Goal: Information Seeking & Learning: Learn about a topic

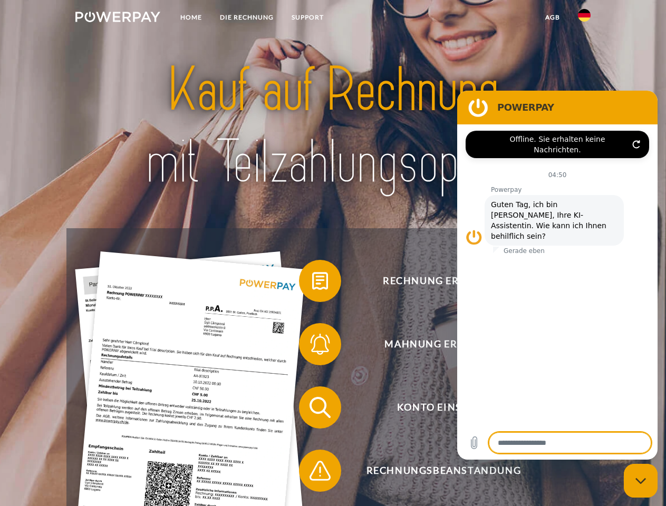
click at [118, 18] on img at bounding box center [117, 17] width 85 height 11
click at [584, 18] on img at bounding box center [584, 15] width 13 height 13
click at [552, 17] on link "agb" at bounding box center [552, 17] width 33 height 19
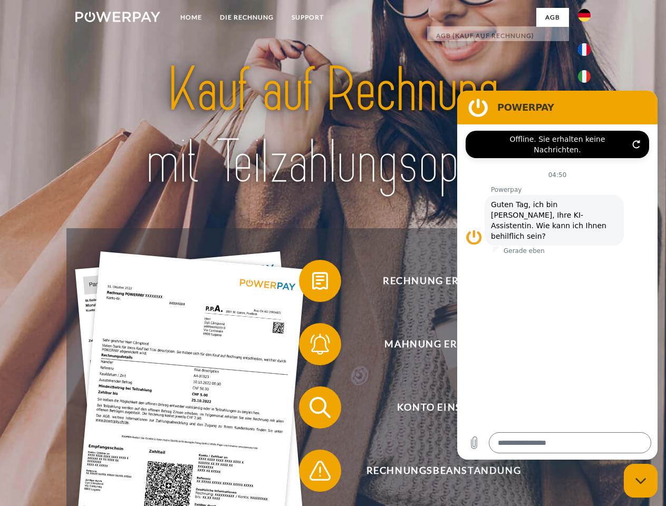
click at [312, 283] on span at bounding box center [304, 281] width 53 height 53
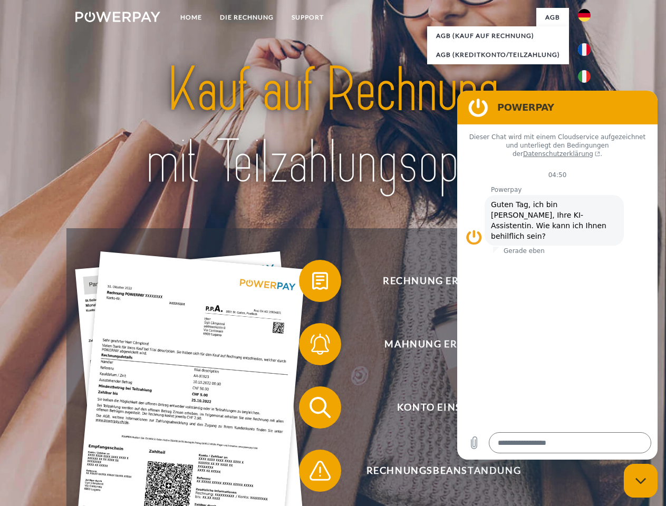
click at [312, 347] on span at bounding box center [304, 344] width 53 height 53
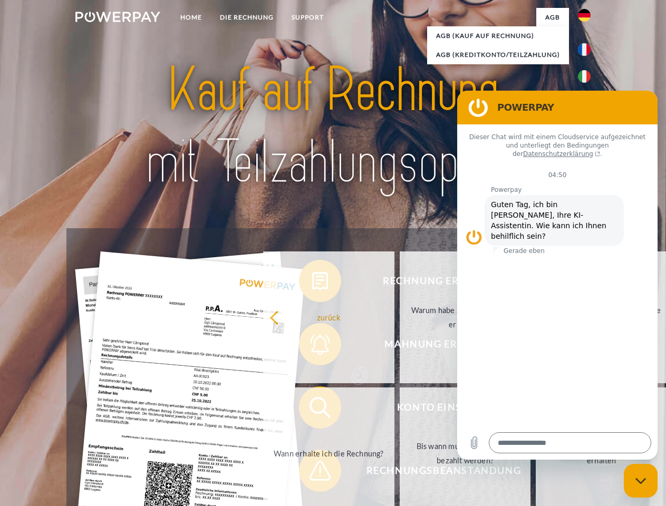
click at [400, 410] on link "Bis wann muss die Rechnung bezahlt werden?" at bounding box center [465, 454] width 131 height 132
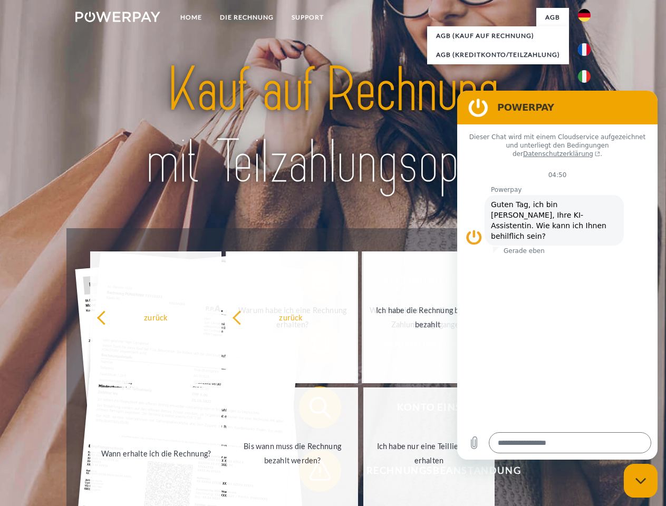
click at [312, 473] on span at bounding box center [304, 471] width 53 height 53
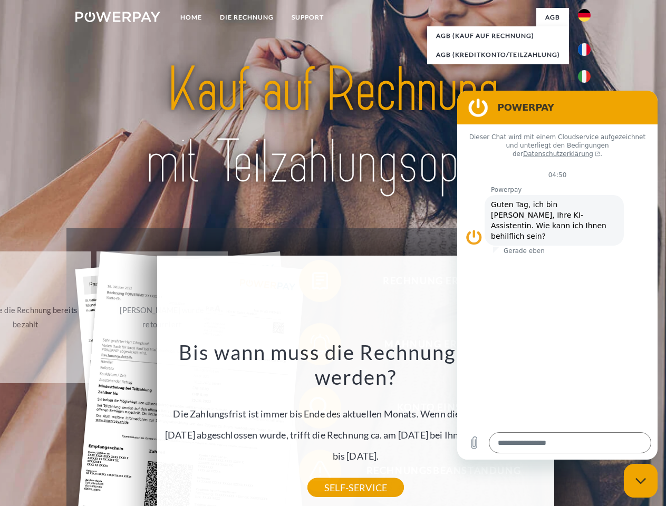
click at [641, 481] on icon "Messaging-Fenster schließen" at bounding box center [641, 481] width 11 height 7
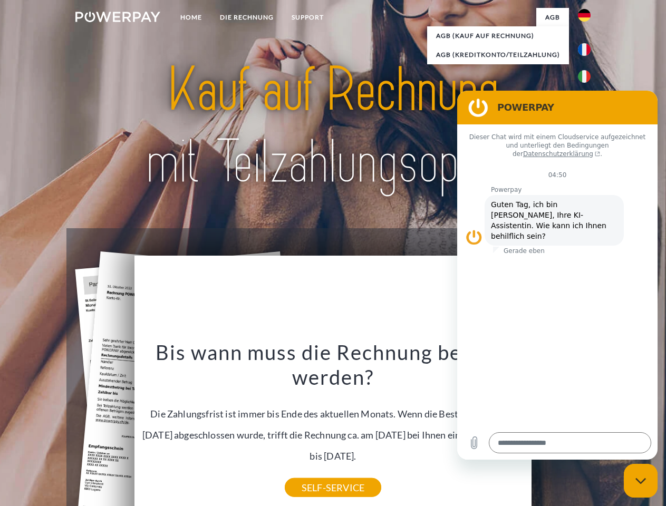
type textarea "*"
